Goal: Information Seeking & Learning: Find specific fact

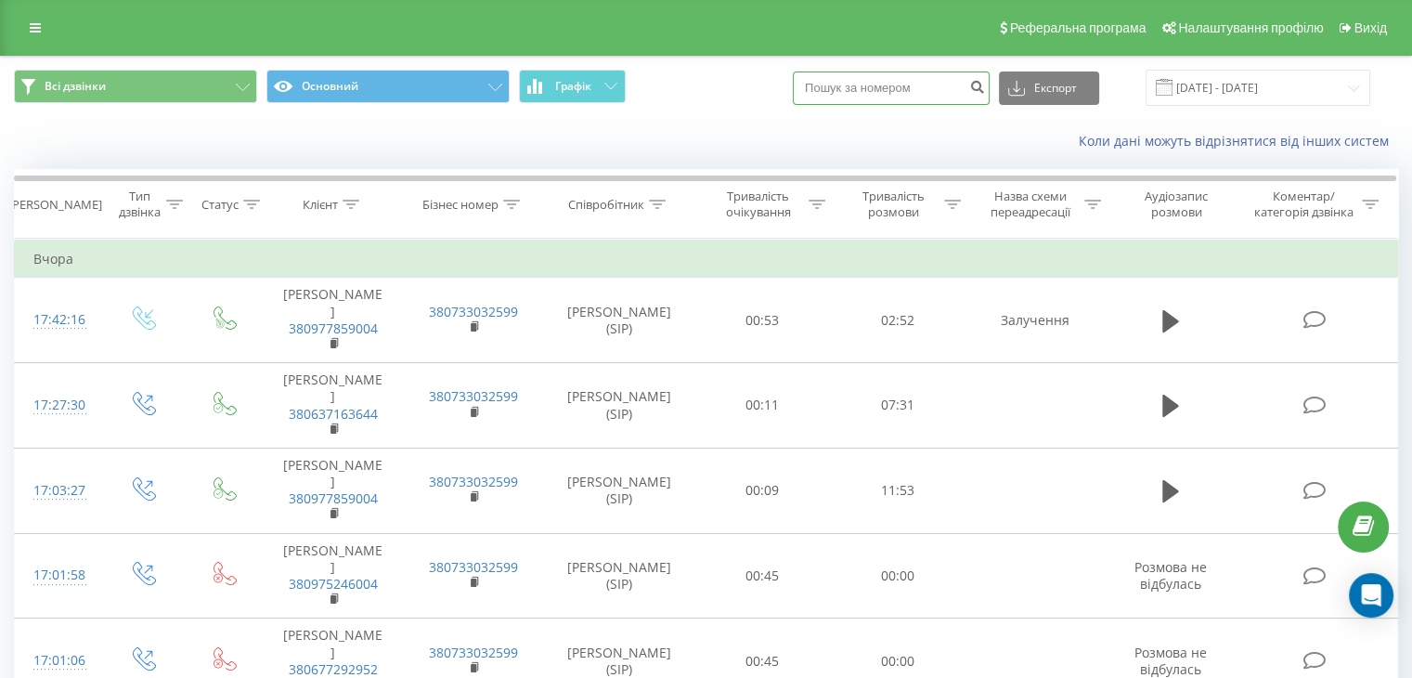
click at [933, 87] on input at bounding box center [891, 87] width 197 height 33
paste input "380979982058"
type input "380979982058"
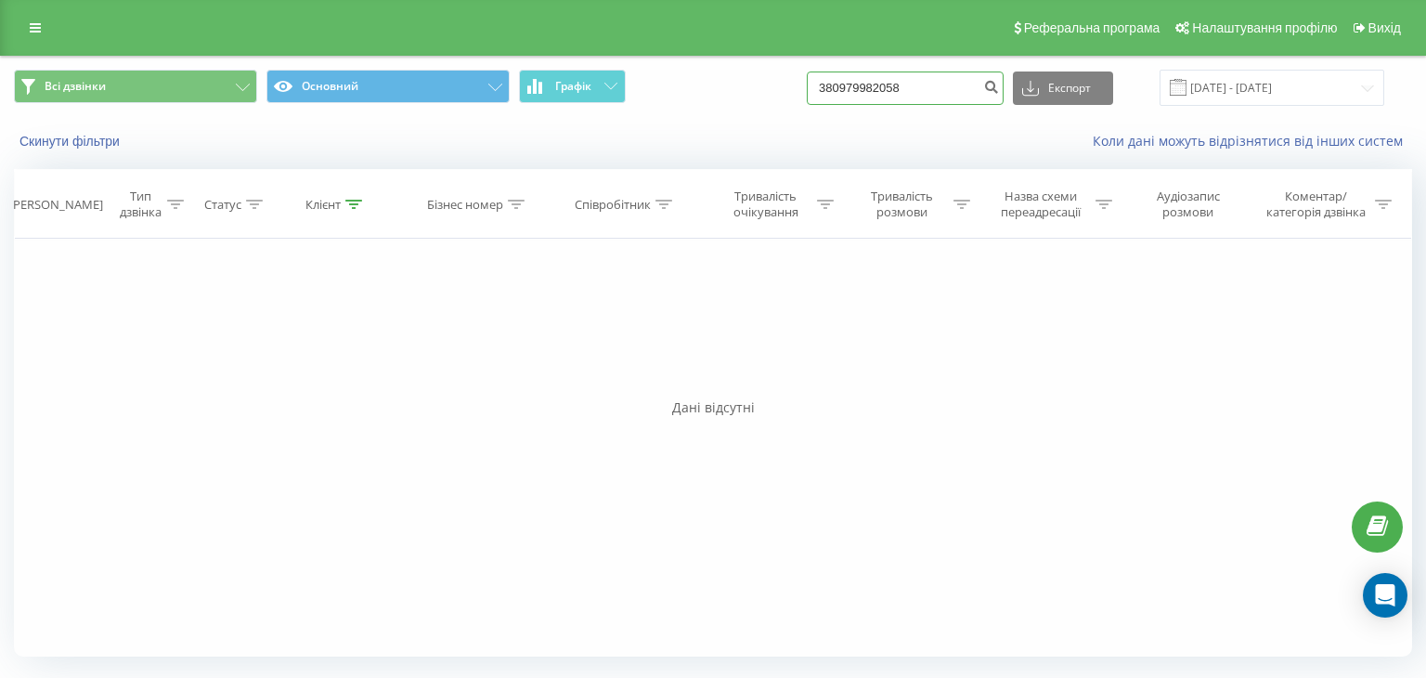
drag, startPoint x: 922, startPoint y: 90, endPoint x: 817, endPoint y: 88, distance: 104.9
click at [817, 88] on div "Всі дзвінки Основний Графік 380979982058 Експорт .csv .xls .xlsx 19.05.2025 - 1…" at bounding box center [713, 88] width 1398 height 36
paste input "507754812"
type input "380507754812"
drag, startPoint x: 959, startPoint y: 79, endPoint x: 836, endPoint y: 99, distance: 125.2
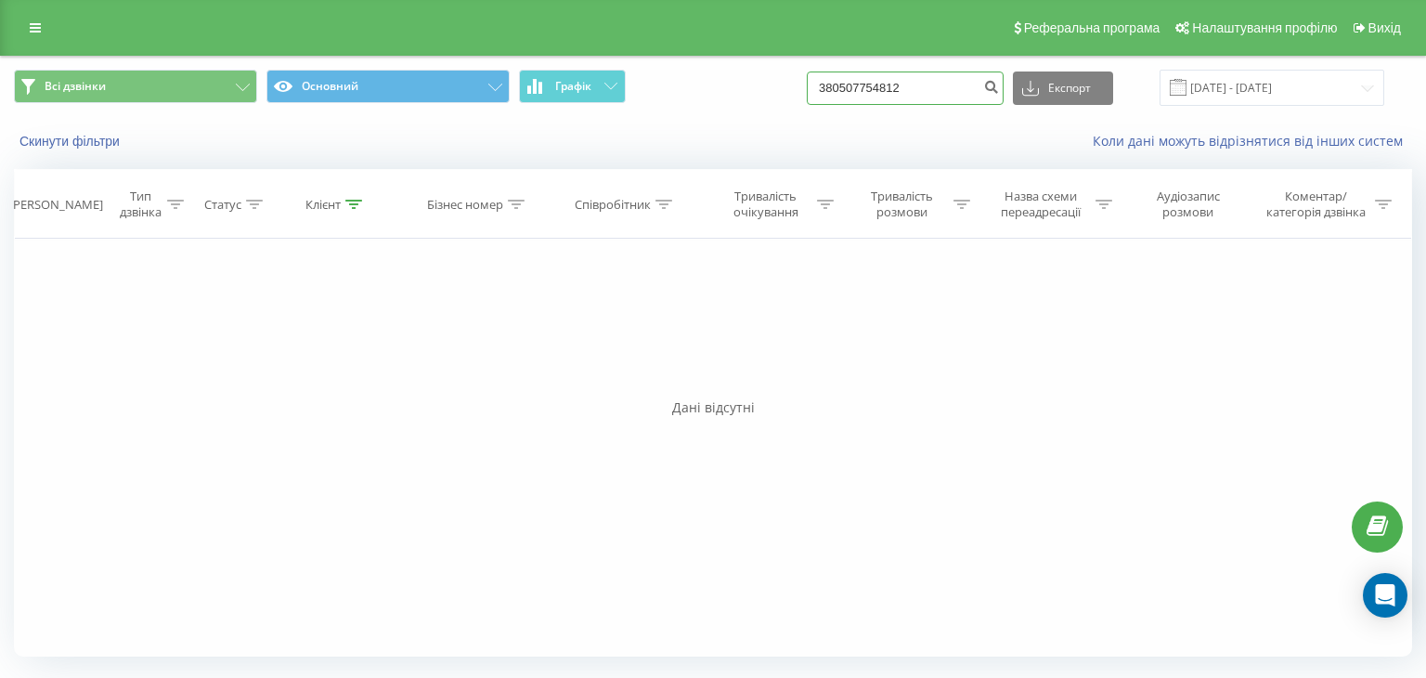
click at [836, 99] on input "380507754812" at bounding box center [905, 87] width 197 height 33
paste input "930852460"
type input "380930852460"
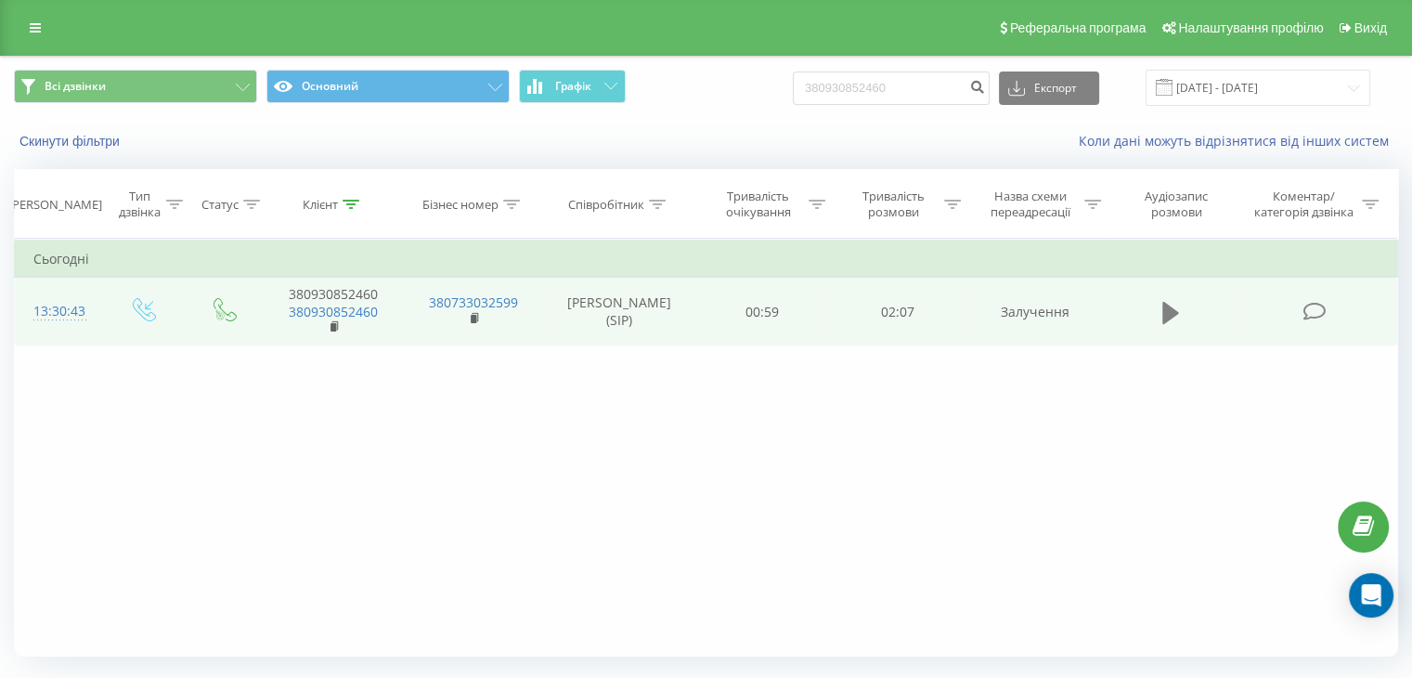
click at [1170, 305] on icon at bounding box center [1170, 312] width 17 height 22
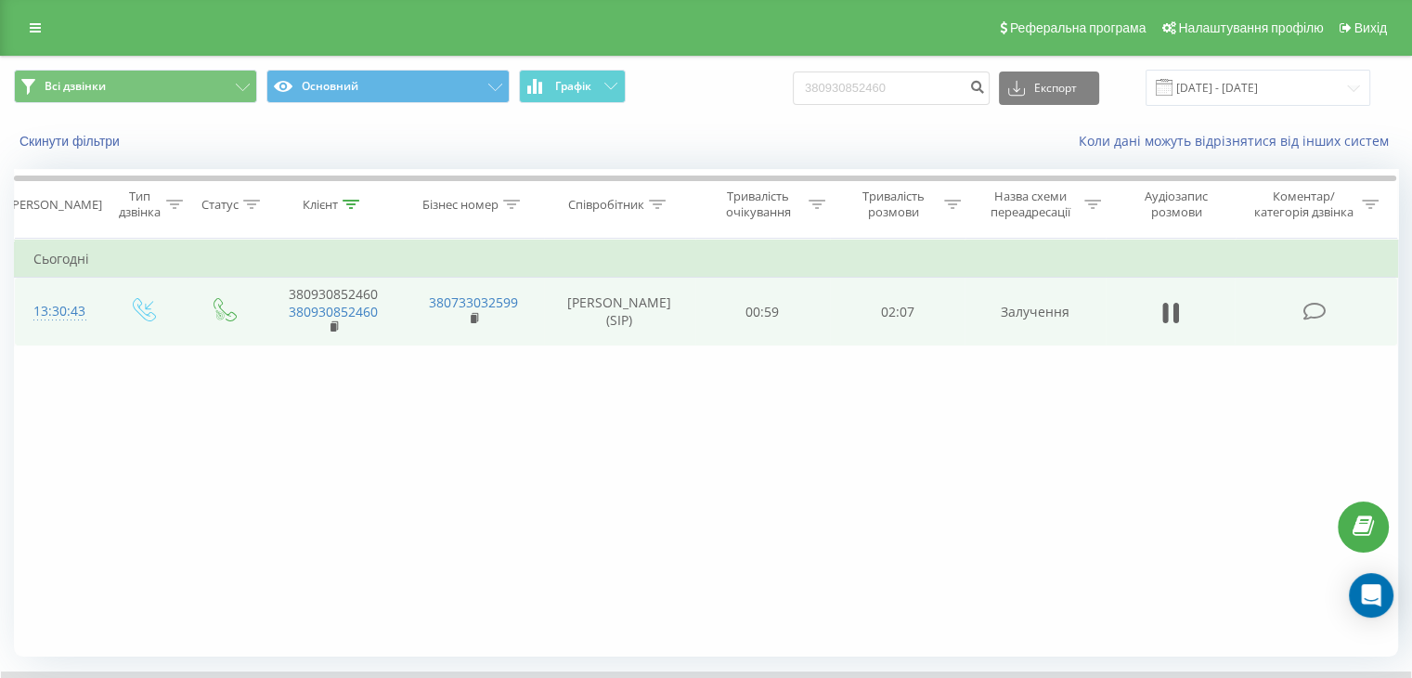
scroll to position [119, 0]
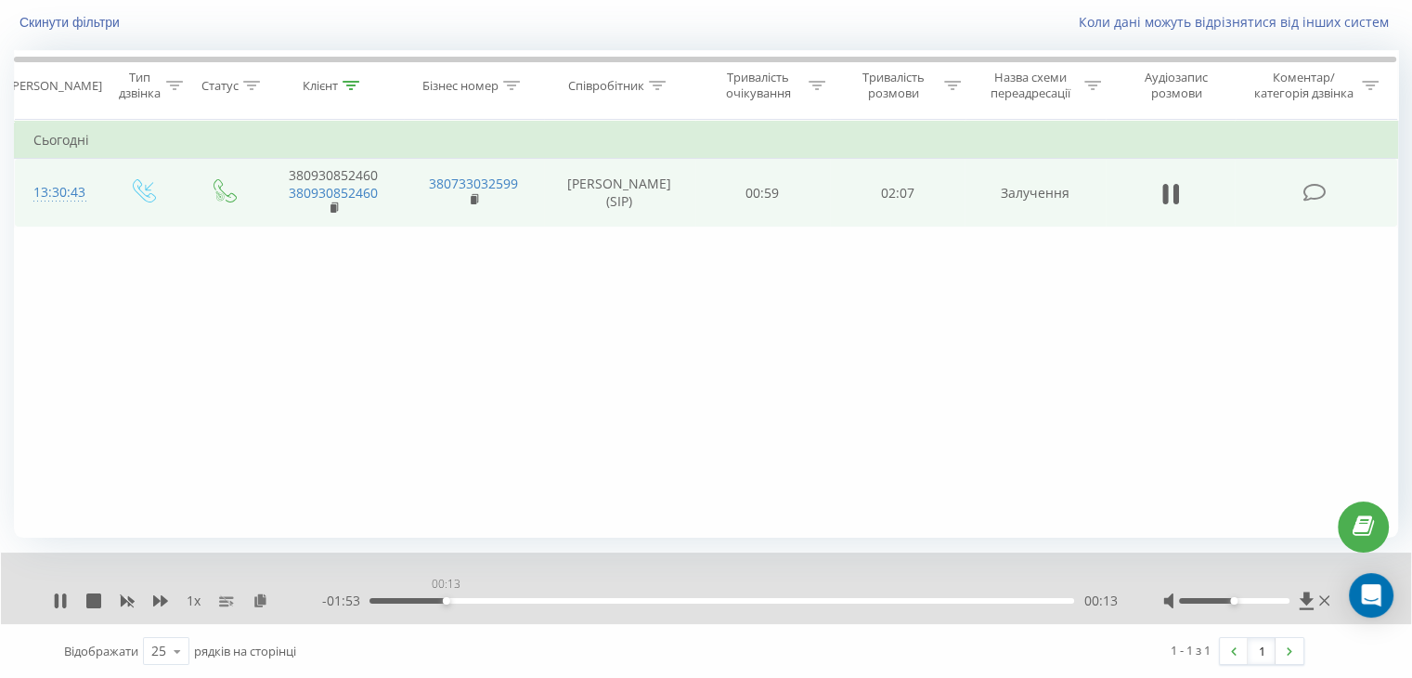
click at [446, 598] on div "00:13" at bounding box center [721, 601] width 705 height 6
click at [482, 600] on div "00:20" at bounding box center [721, 601] width 705 height 6
click at [66, 599] on icon at bounding box center [64, 600] width 4 height 15
click at [1170, 190] on icon at bounding box center [1170, 193] width 17 height 22
click at [702, 599] on div "01:00" at bounding box center [721, 601] width 705 height 6
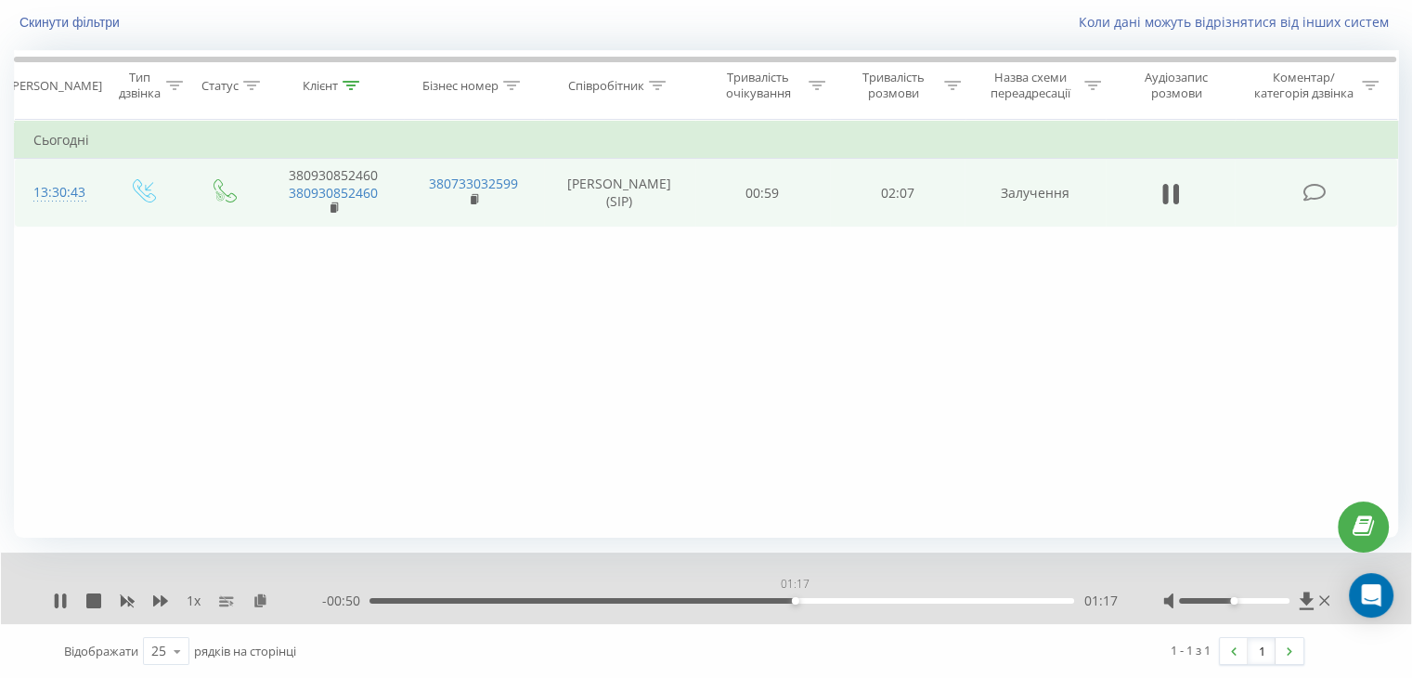
click at [795, 601] on div "01:17" at bounding box center [721, 601] width 705 height 6
click at [855, 603] on div "- 00:49 01:18 01:18" at bounding box center [719, 600] width 795 height 19
click at [876, 599] on div "01:31" at bounding box center [721, 601] width 705 height 6
click at [906, 599] on div "01:37" at bounding box center [721, 601] width 705 height 6
click at [932, 602] on div "01:41" at bounding box center [721, 601] width 705 height 6
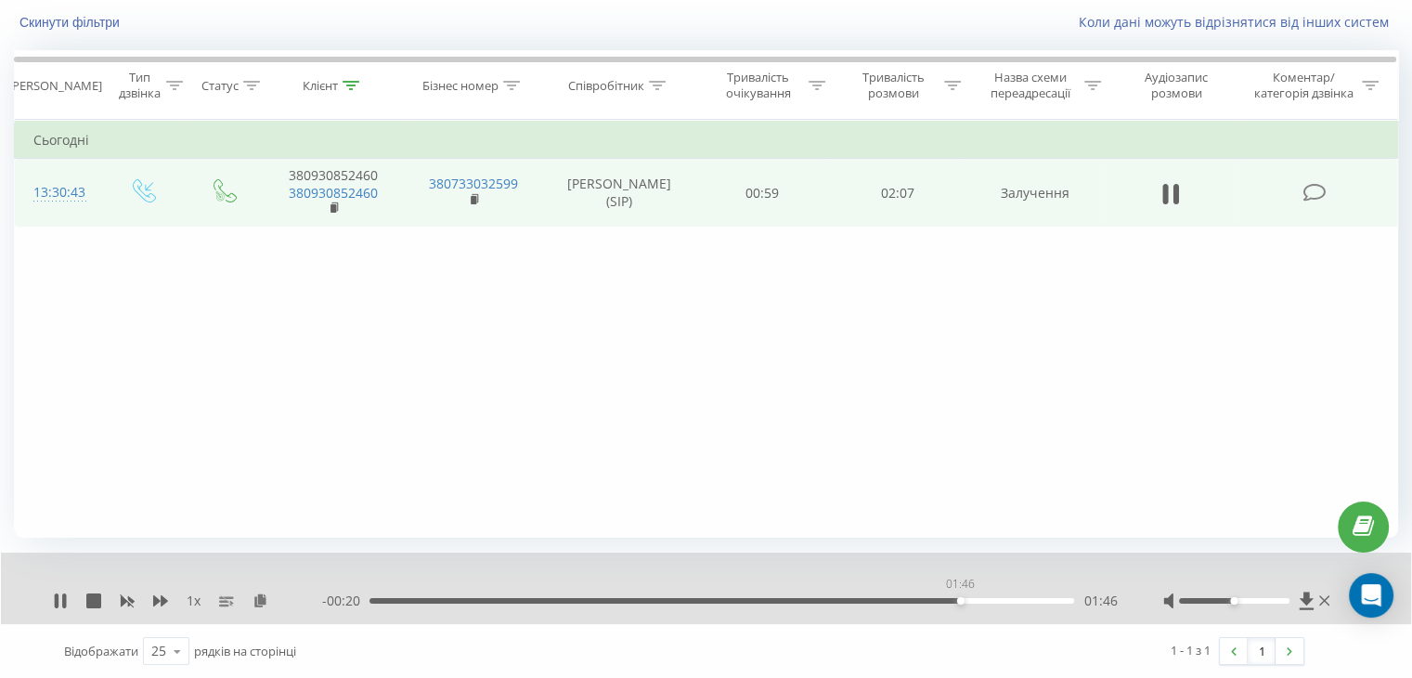
click at [960, 600] on div "01:46" at bounding box center [721, 601] width 705 height 6
click at [97, 598] on icon at bounding box center [93, 600] width 15 height 15
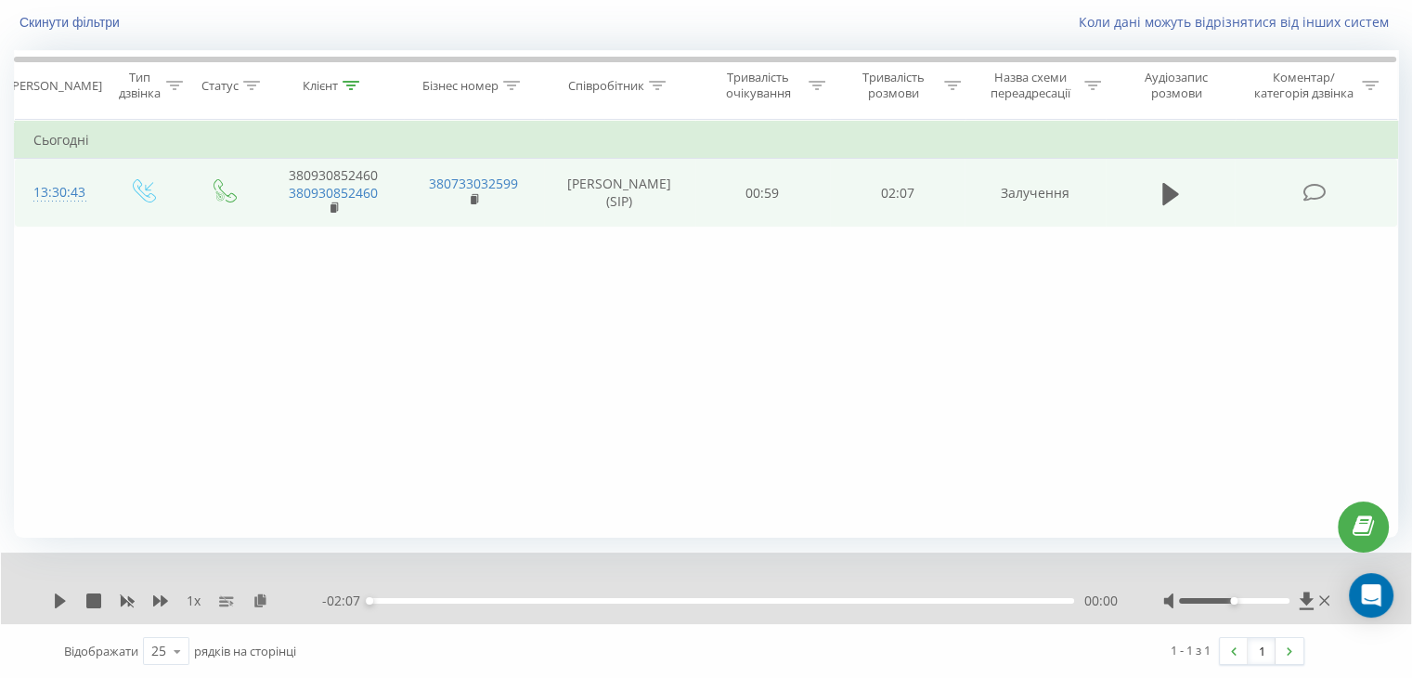
scroll to position [0, 0]
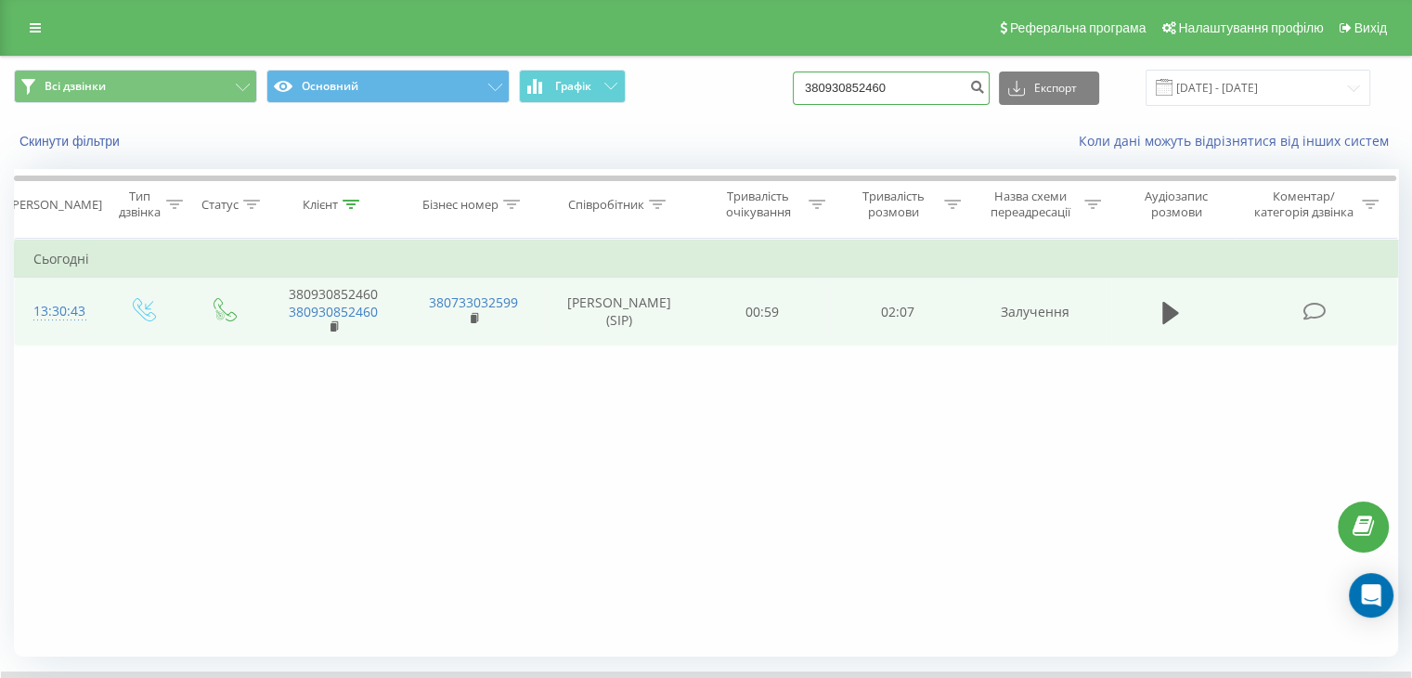
drag, startPoint x: 916, startPoint y: 84, endPoint x: 739, endPoint y: 97, distance: 177.8
click at [739, 97] on div "Всі дзвінки Основний Графік 380930852460 Експорт .csv .xls .xlsx 19.05.2025 - 1…" at bounding box center [706, 88] width 1384 height 36
paste input "91540236"
type input "380991540236"
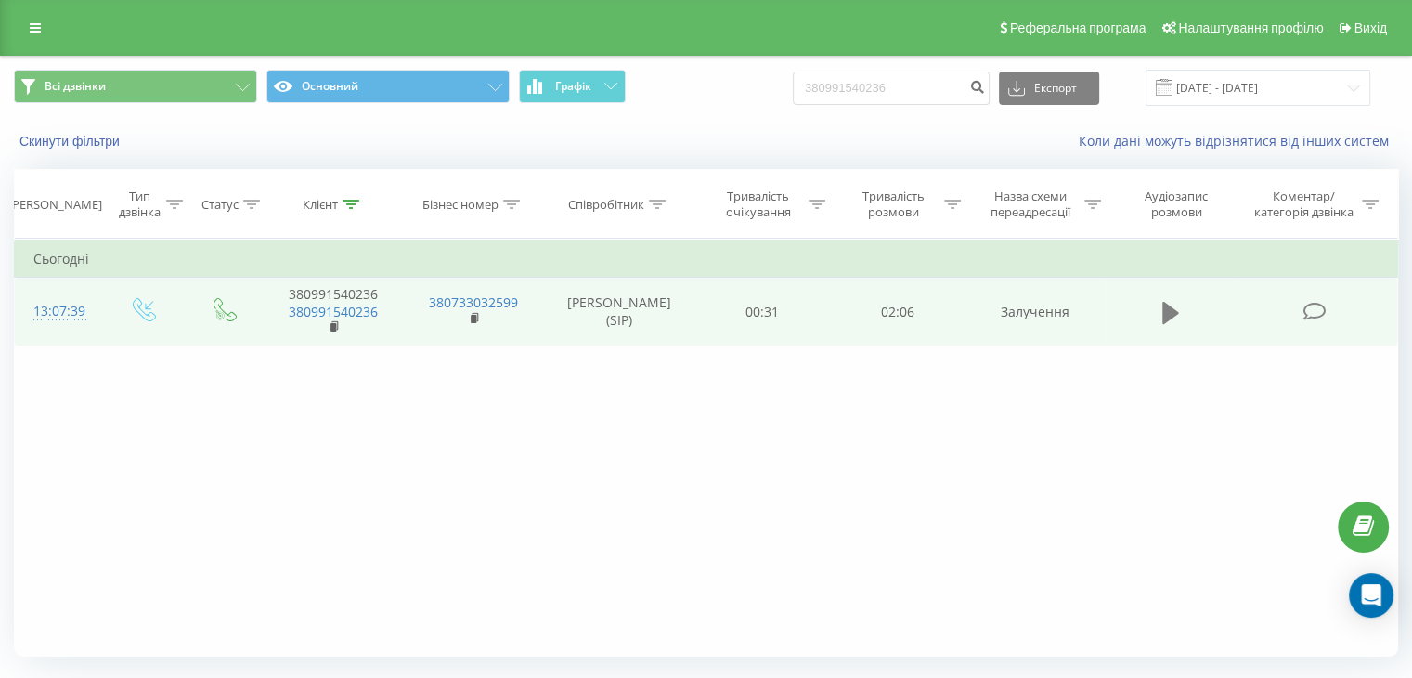
click at [1168, 319] on icon at bounding box center [1170, 313] width 17 height 26
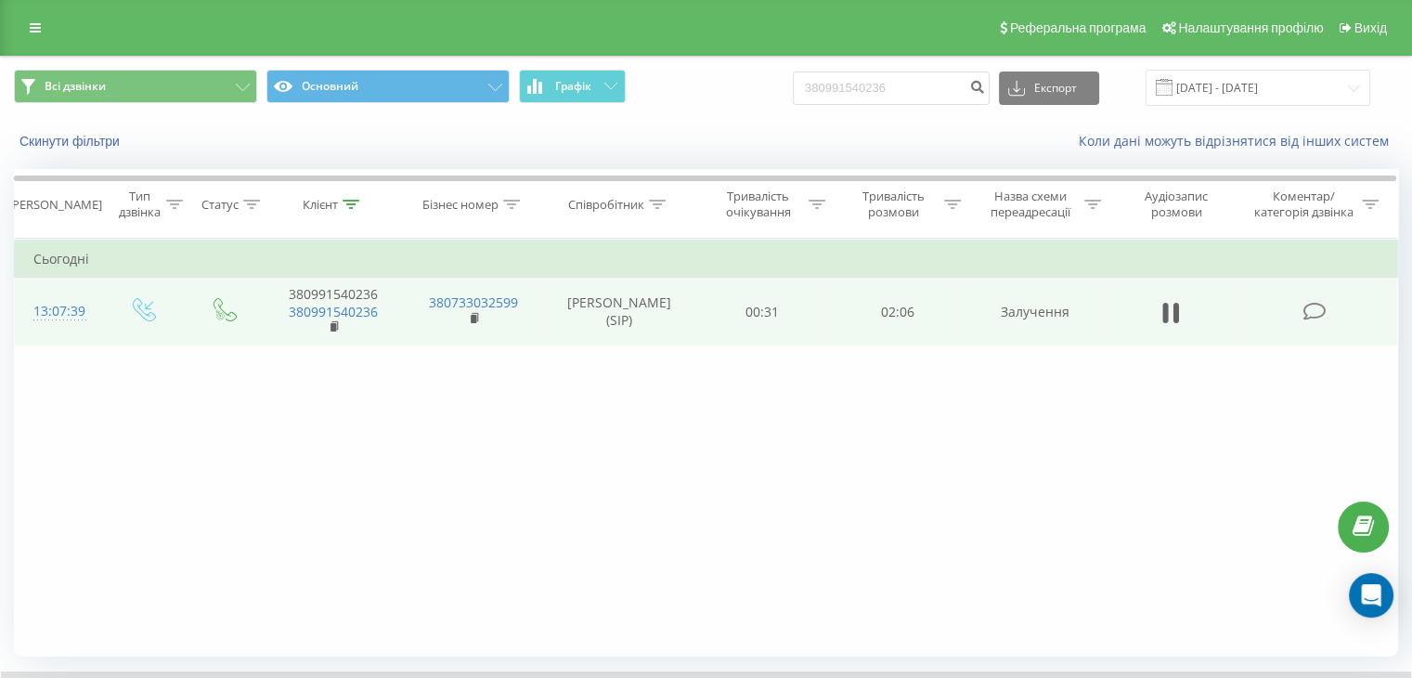
scroll to position [119, 0]
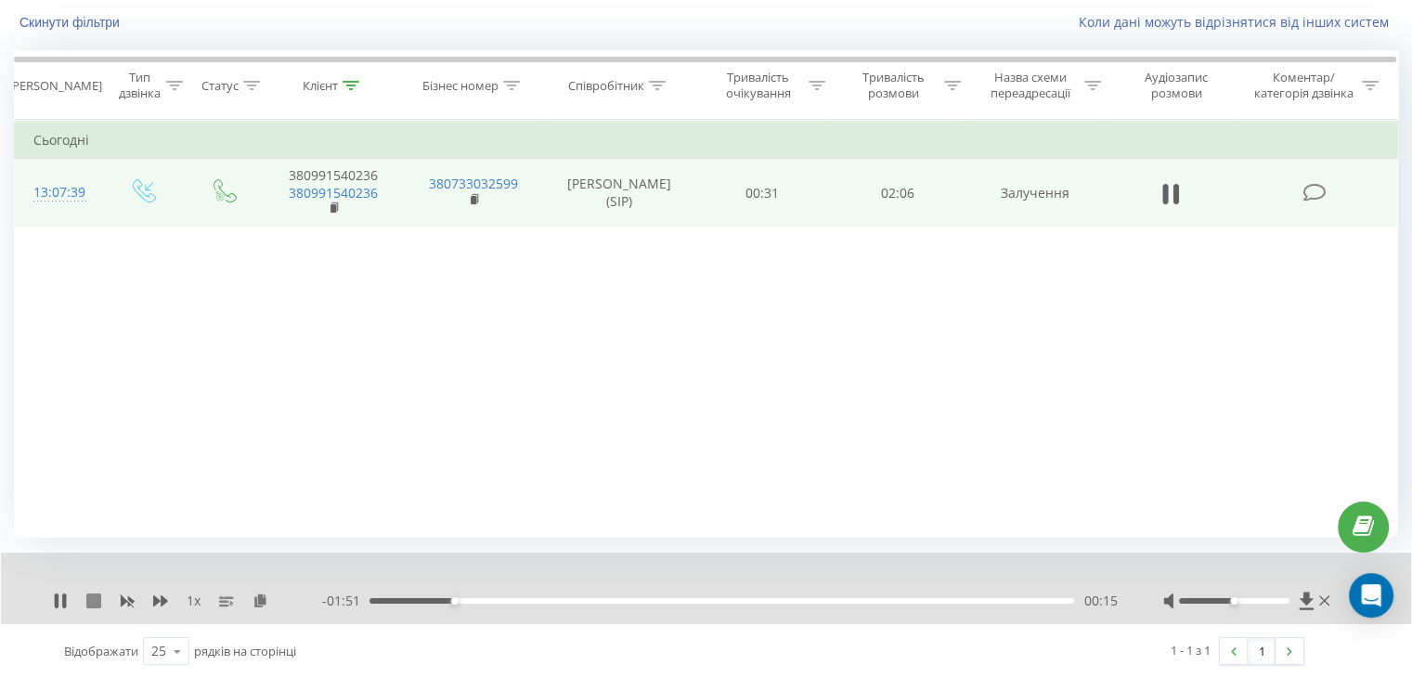
click at [91, 601] on icon at bounding box center [93, 600] width 15 height 15
click at [96, 599] on icon at bounding box center [93, 600] width 15 height 15
click at [63, 598] on icon at bounding box center [60, 600] width 11 height 15
drag, startPoint x: 375, startPoint y: 601, endPoint x: 275, endPoint y: 616, distance: 101.4
click at [275, 616] on div "1 x - 02:07 00:00 00:00" at bounding box center [706, 587] width 1410 height 71
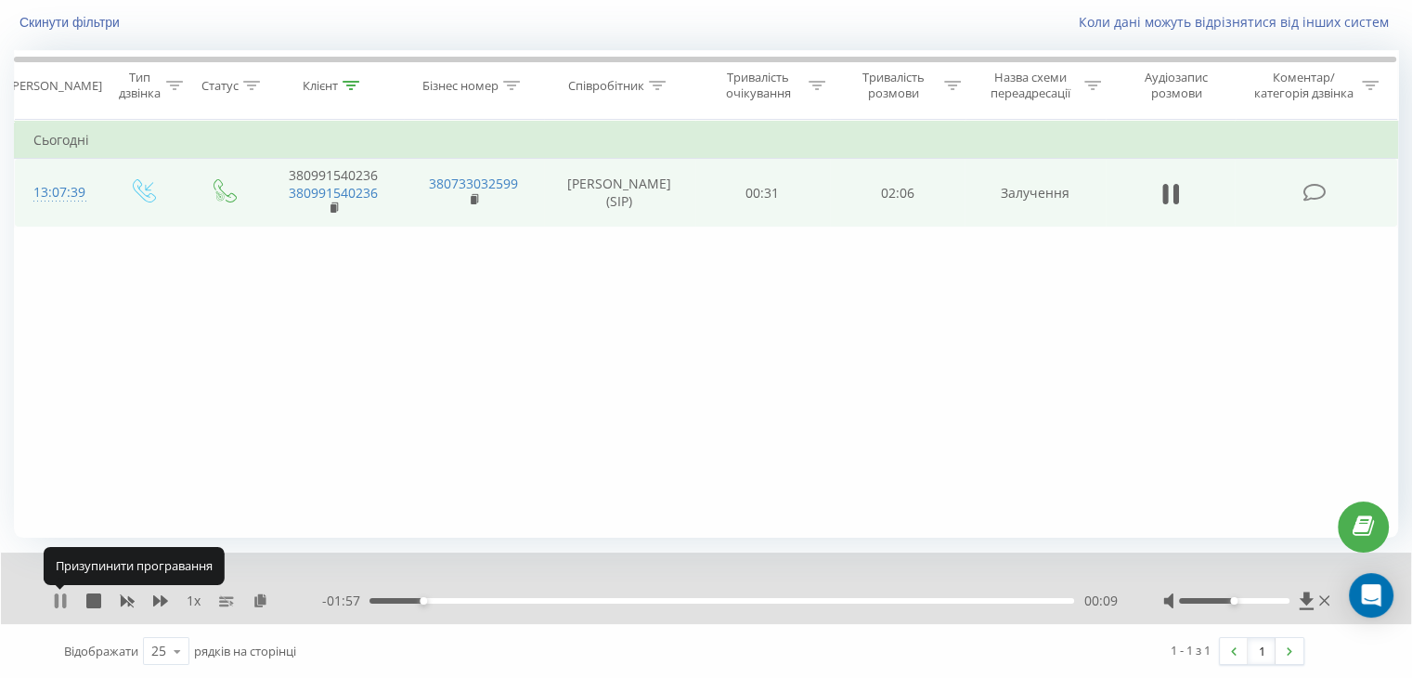
click at [57, 600] on icon at bounding box center [57, 600] width 4 height 15
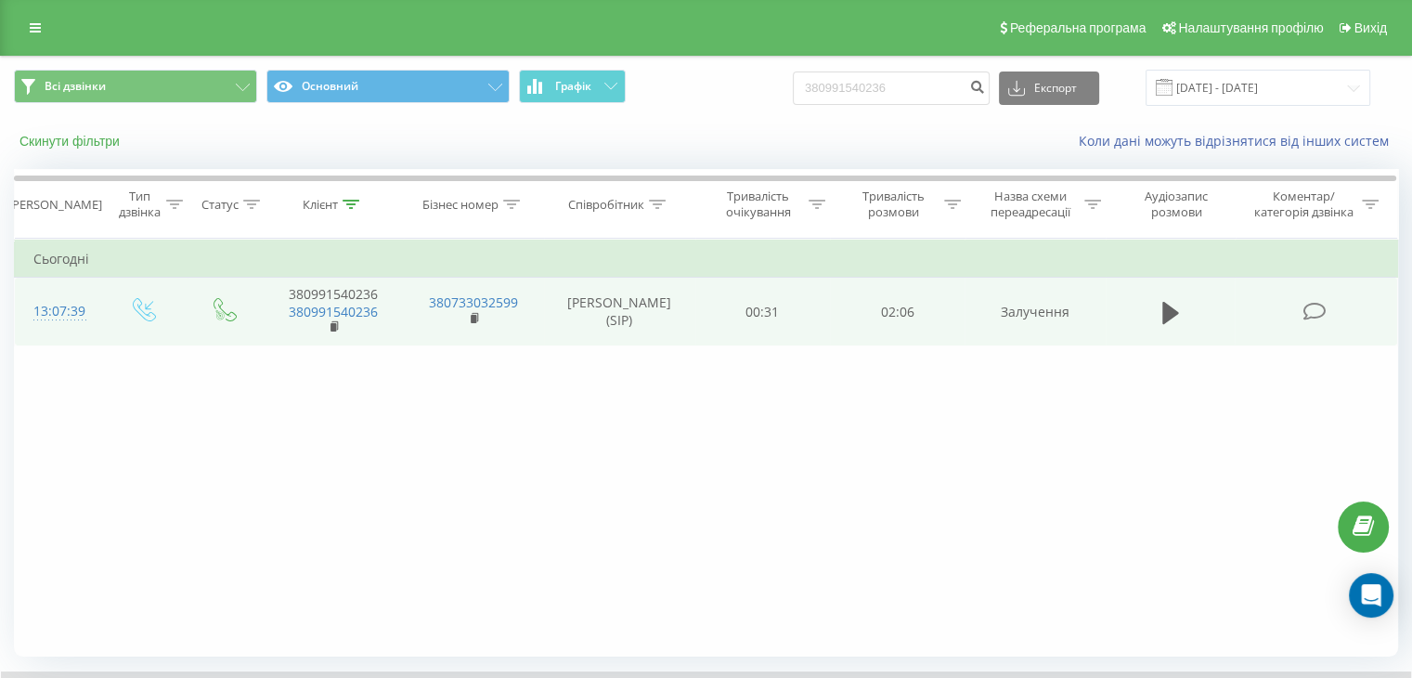
click at [64, 142] on button "Скинути фільтри" at bounding box center [71, 141] width 115 height 17
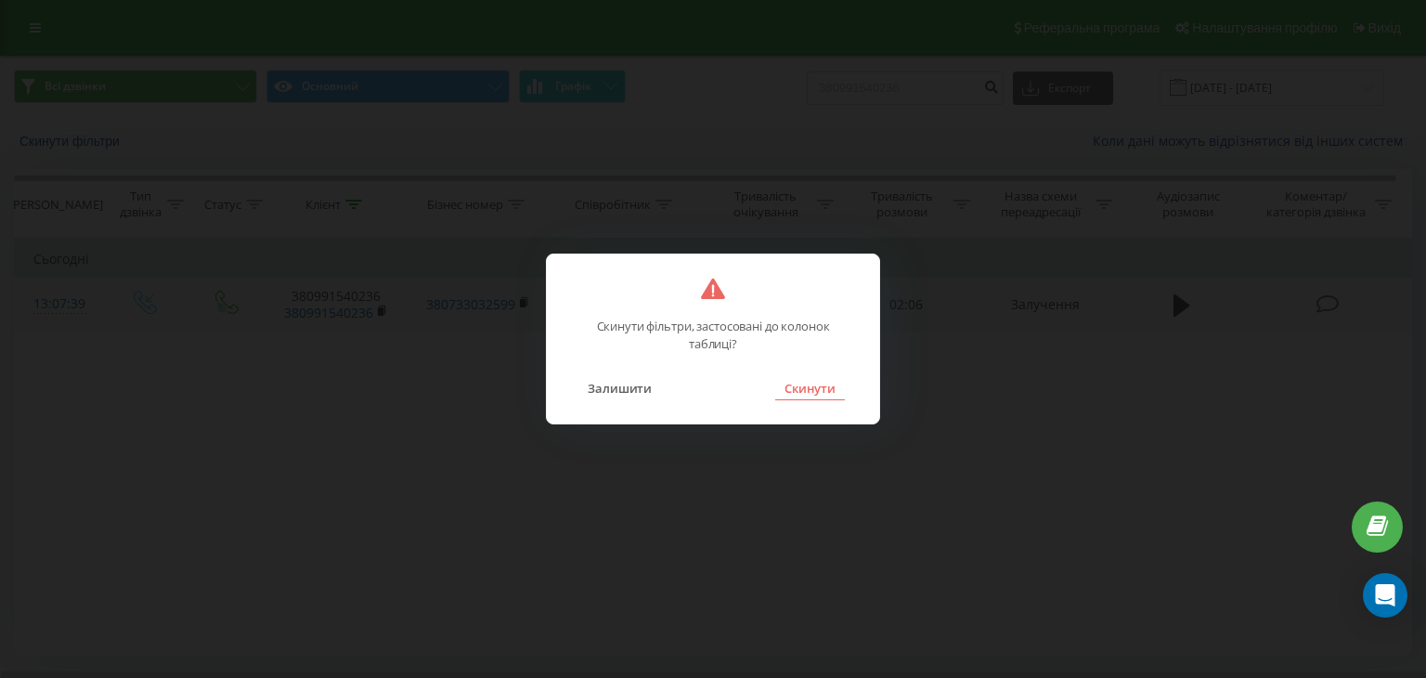
click at [824, 391] on button "Скинути" at bounding box center [810, 388] width 70 height 24
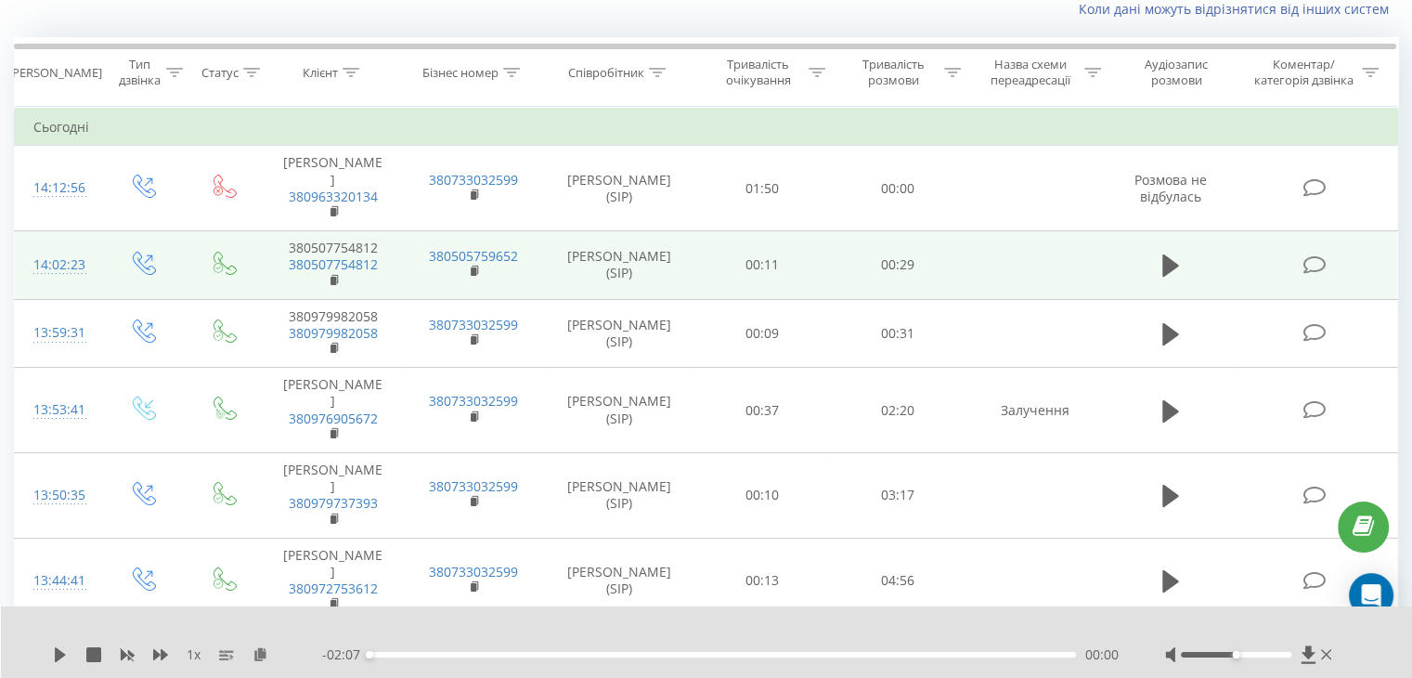
scroll to position [134, 0]
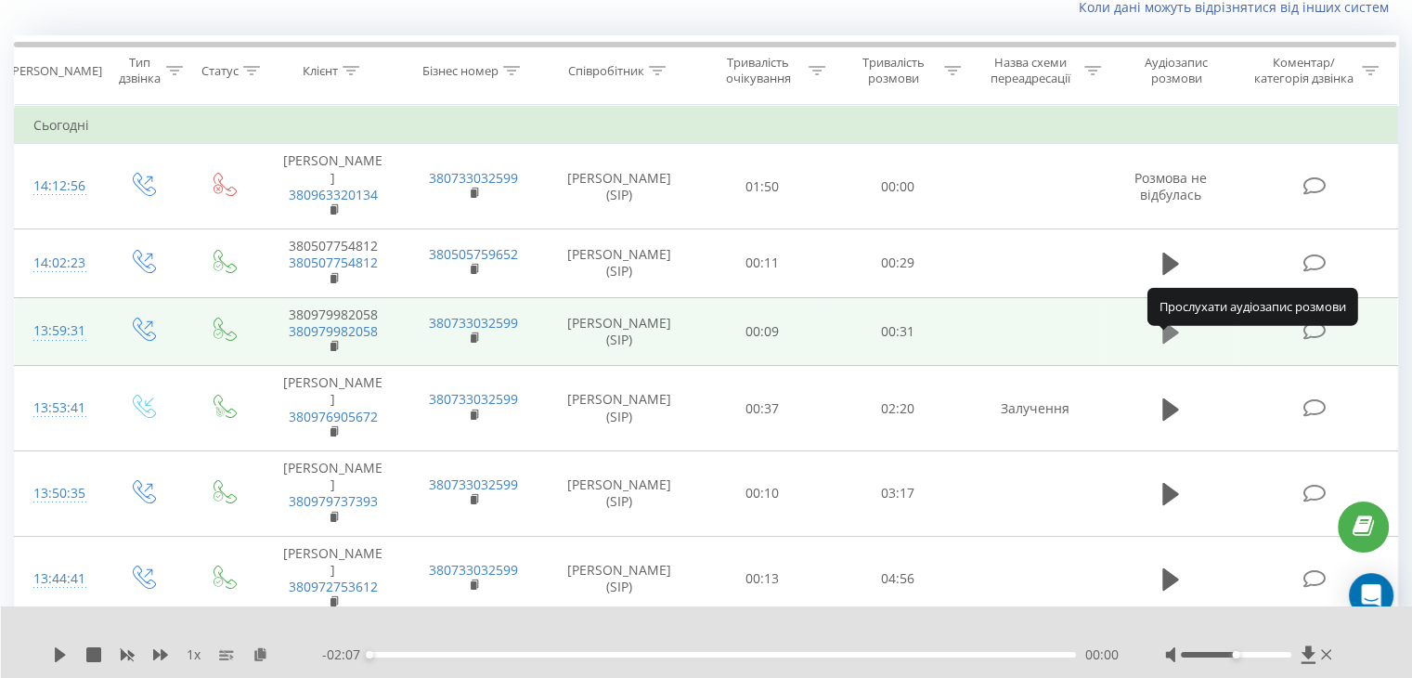
click at [1173, 343] on icon at bounding box center [1170, 332] width 17 height 22
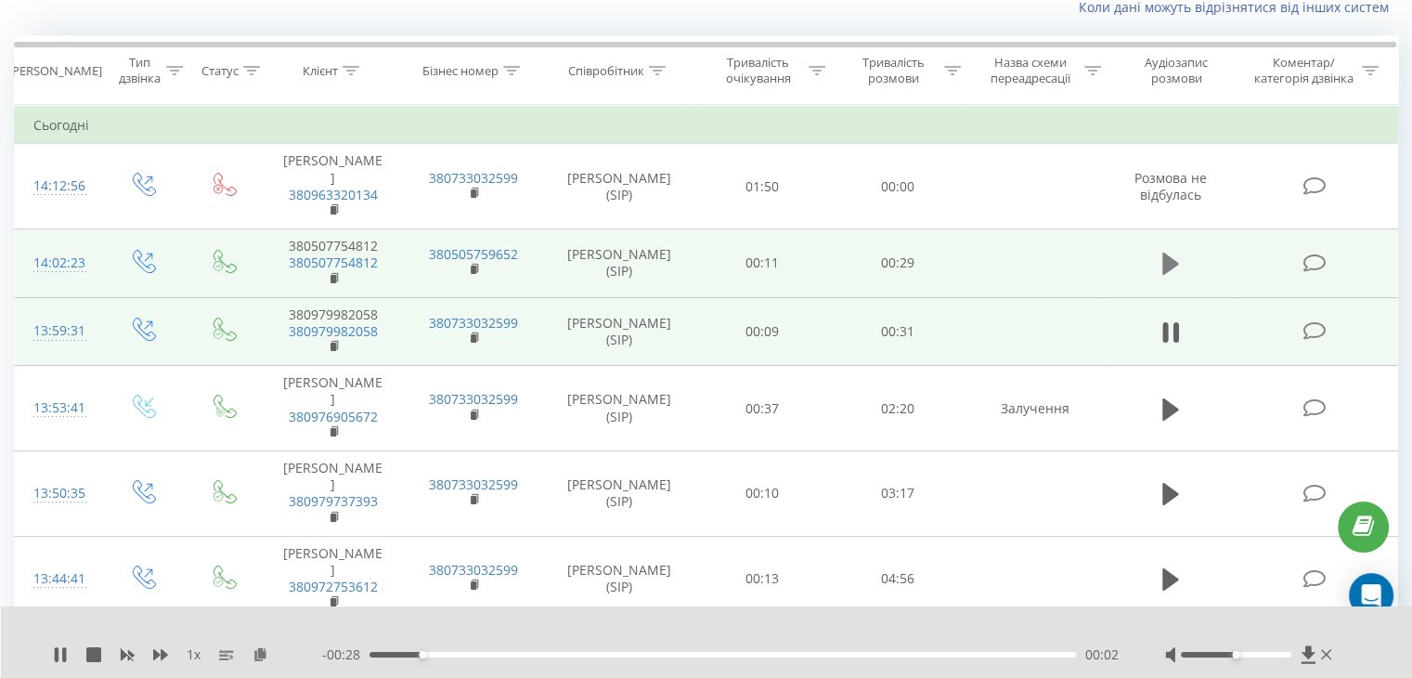
click at [1164, 275] on icon at bounding box center [1170, 264] width 17 height 22
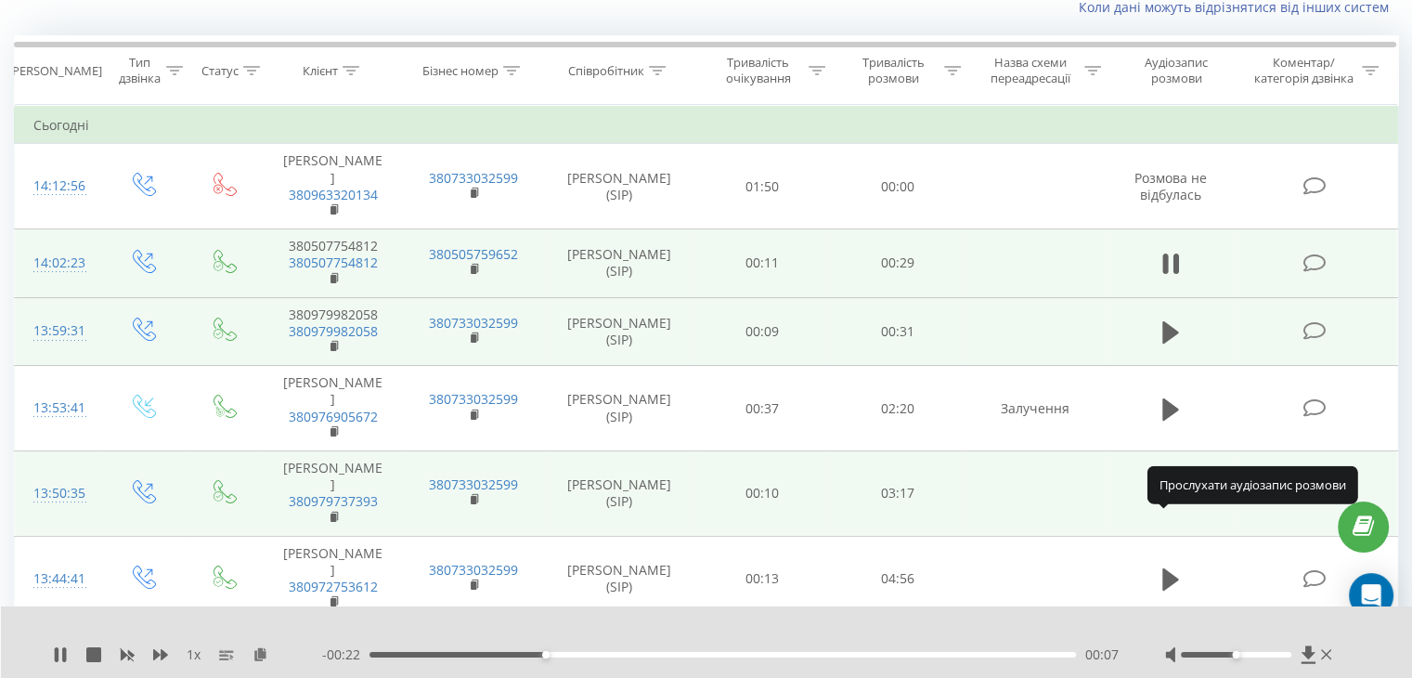
click at [1170, 507] on icon at bounding box center [1170, 494] width 17 height 26
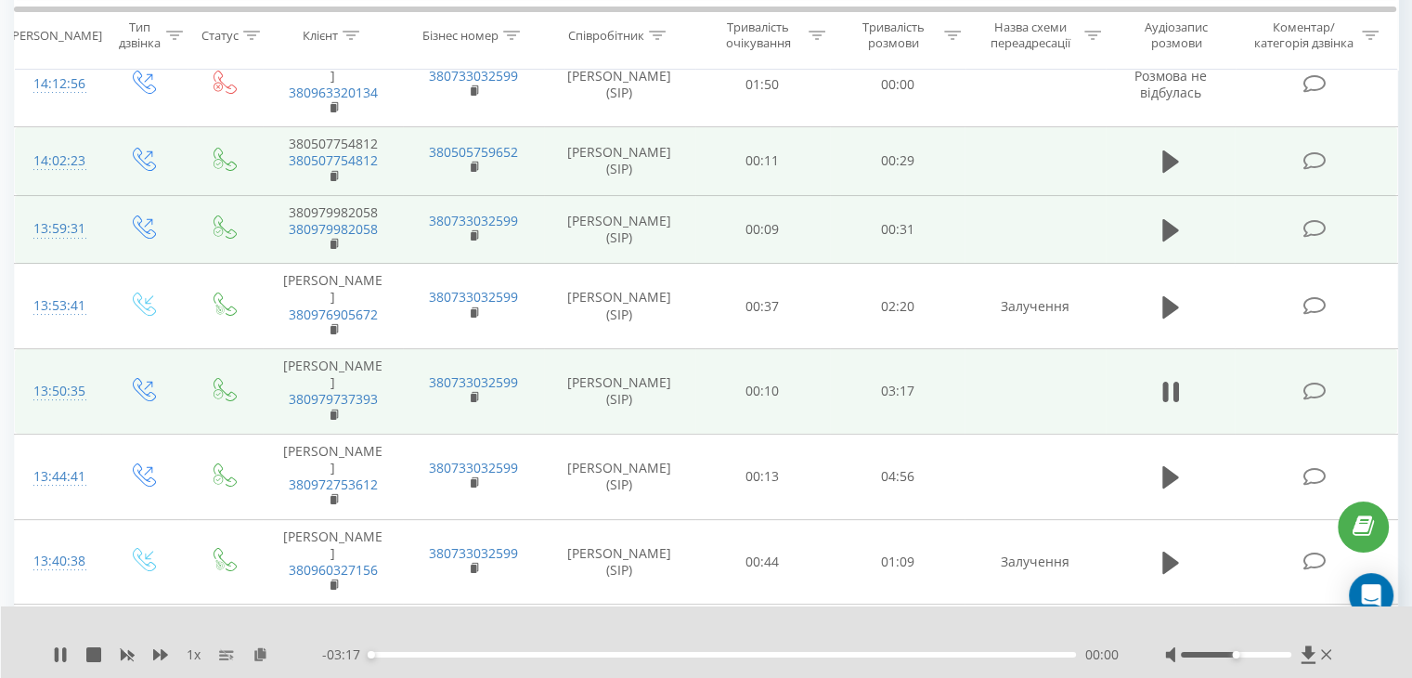
scroll to position [234, 0]
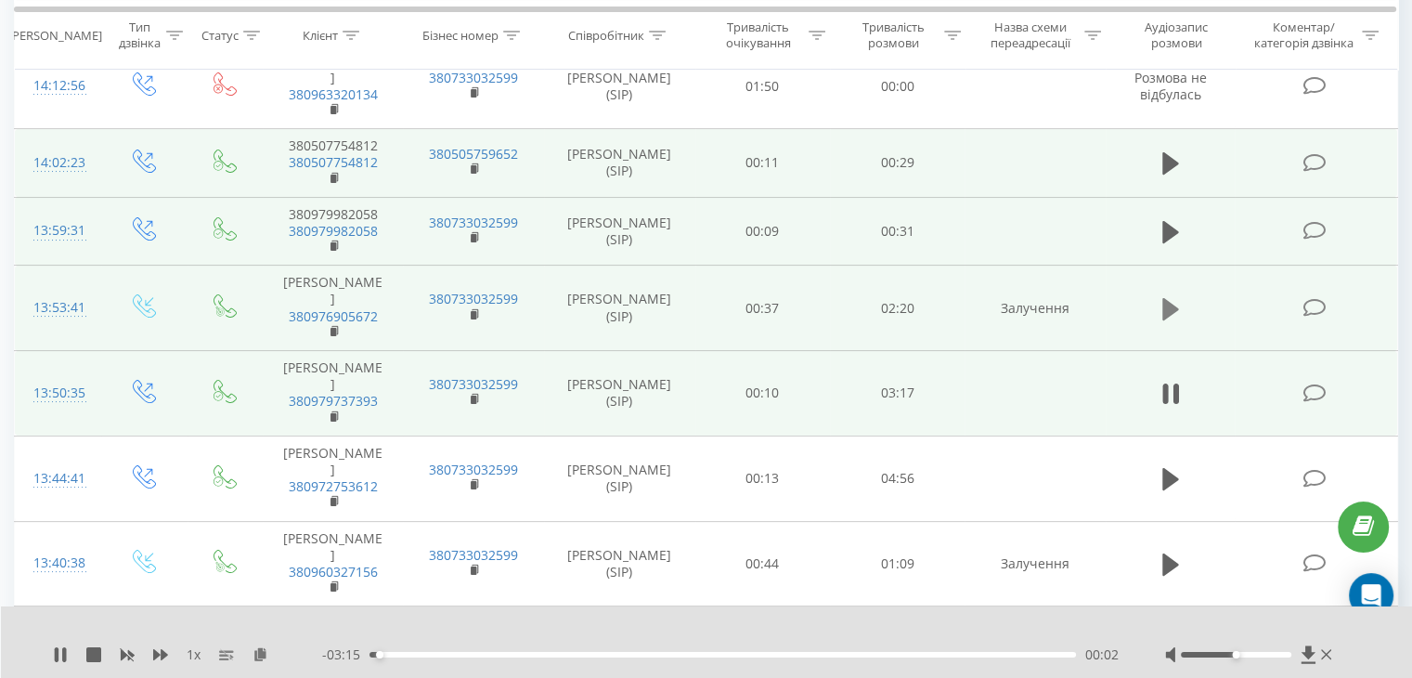
click at [1170, 319] on icon at bounding box center [1170, 308] width 17 height 22
drag, startPoint x: 1237, startPoint y: 651, endPoint x: 1327, endPoint y: 649, distance: 90.1
click at [1327, 649] on div at bounding box center [1250, 654] width 171 height 19
click at [358, 325] on link "380976905672" at bounding box center [333, 316] width 89 height 18
click at [323, 299] on td "[PERSON_NAME] 380976905672" at bounding box center [333, 308] width 140 height 85
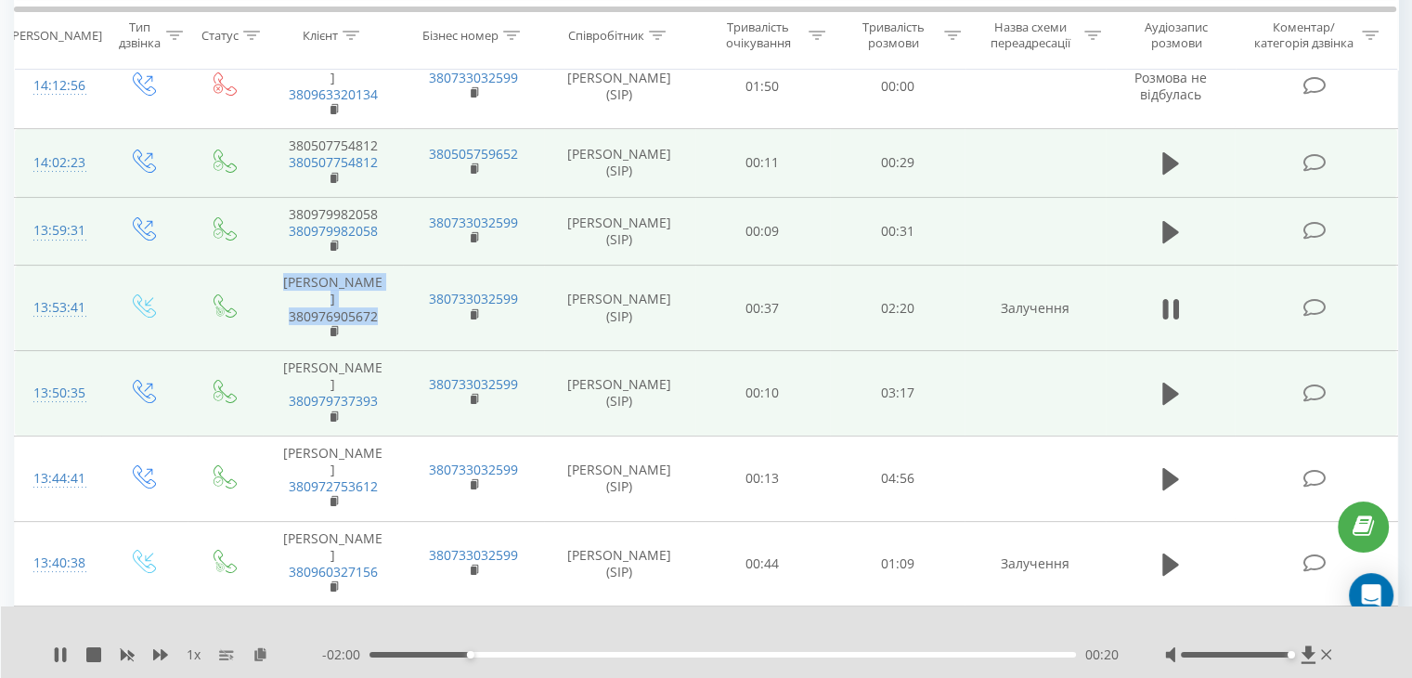
drag, startPoint x: 303, startPoint y: 295, endPoint x: 382, endPoint y: 343, distance: 92.8
click at [382, 343] on td "[PERSON_NAME] 380976905672" at bounding box center [333, 308] width 140 height 85
copy td "[PERSON_NAME] 380976905672"
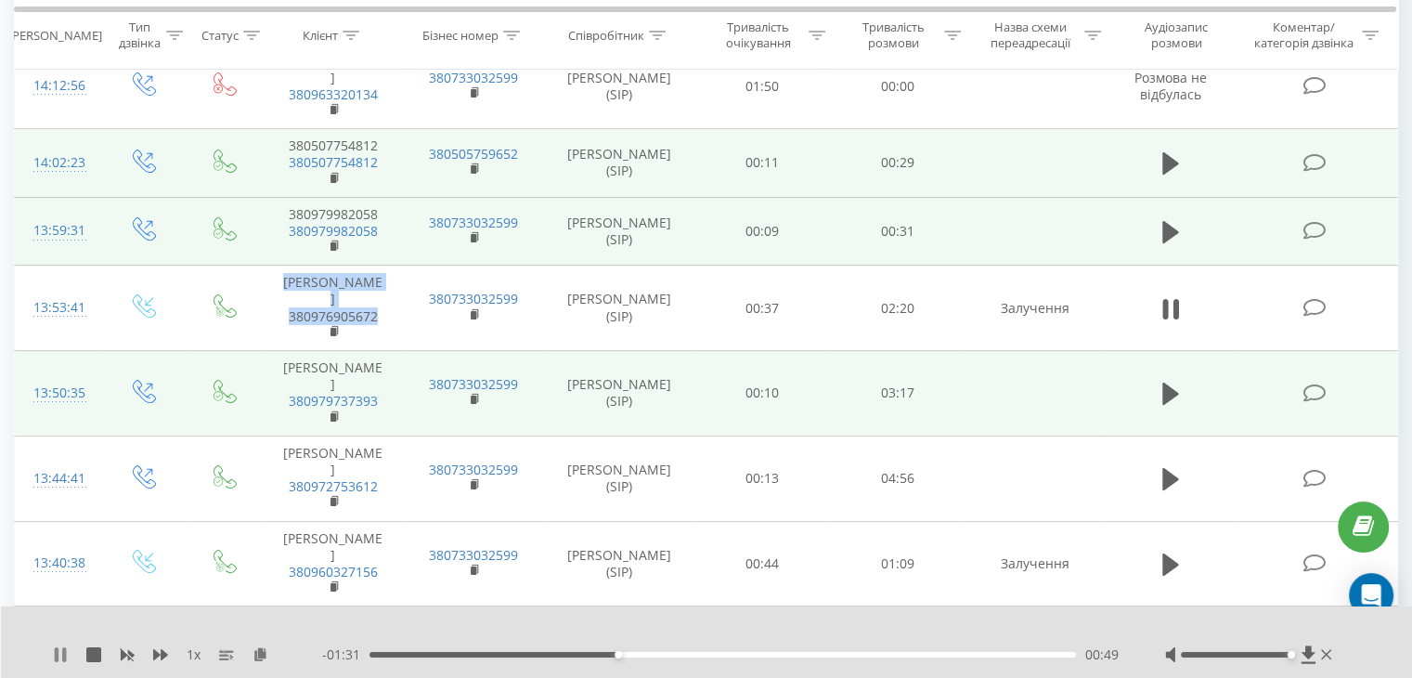
click at [53, 647] on icon at bounding box center [60, 654] width 15 height 15
